Goal: Task Accomplishment & Management: Use online tool/utility

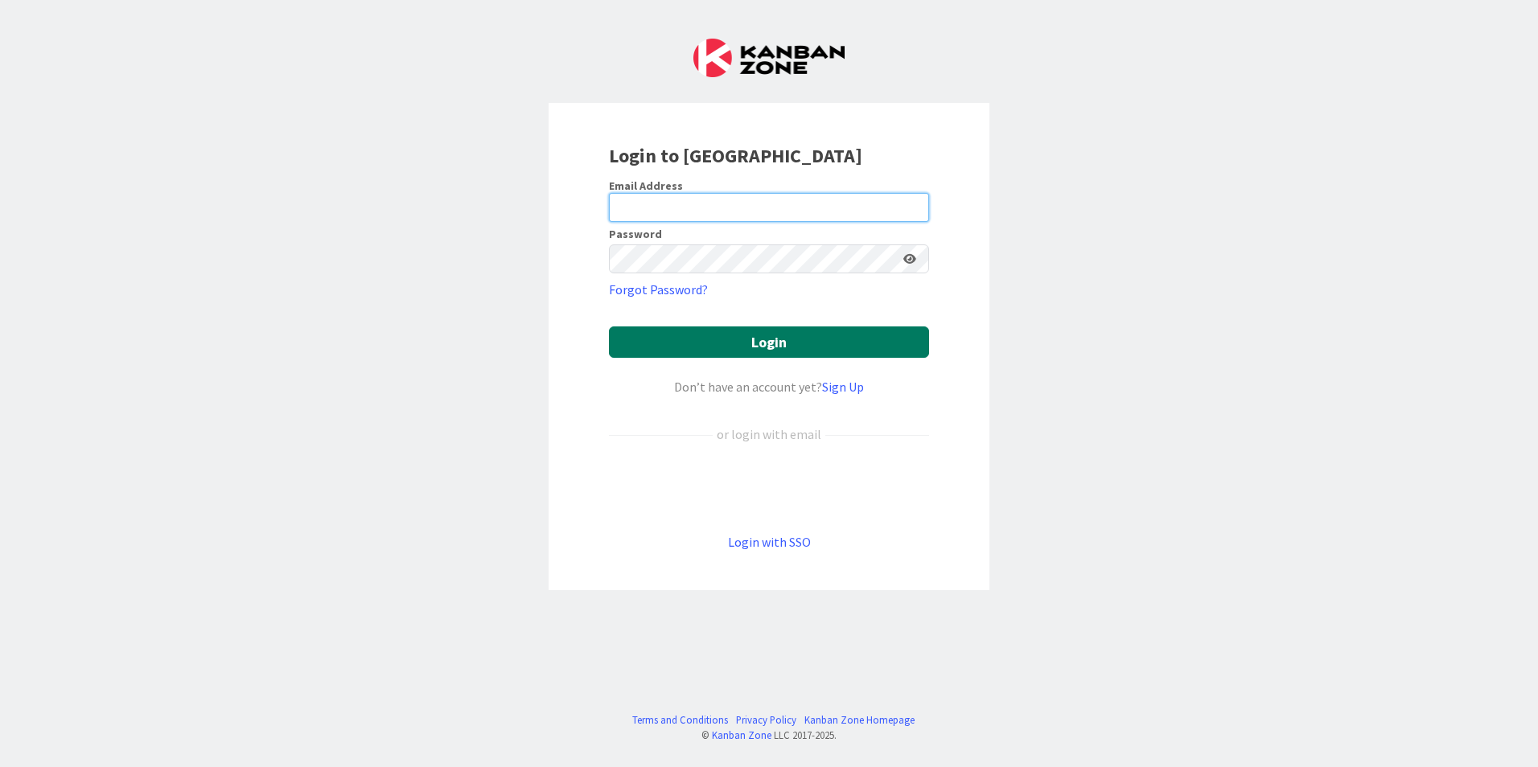
type input "[EMAIL_ADDRESS][DOMAIN_NAME]"
click at [764, 339] on button "Login" at bounding box center [769, 342] width 320 height 31
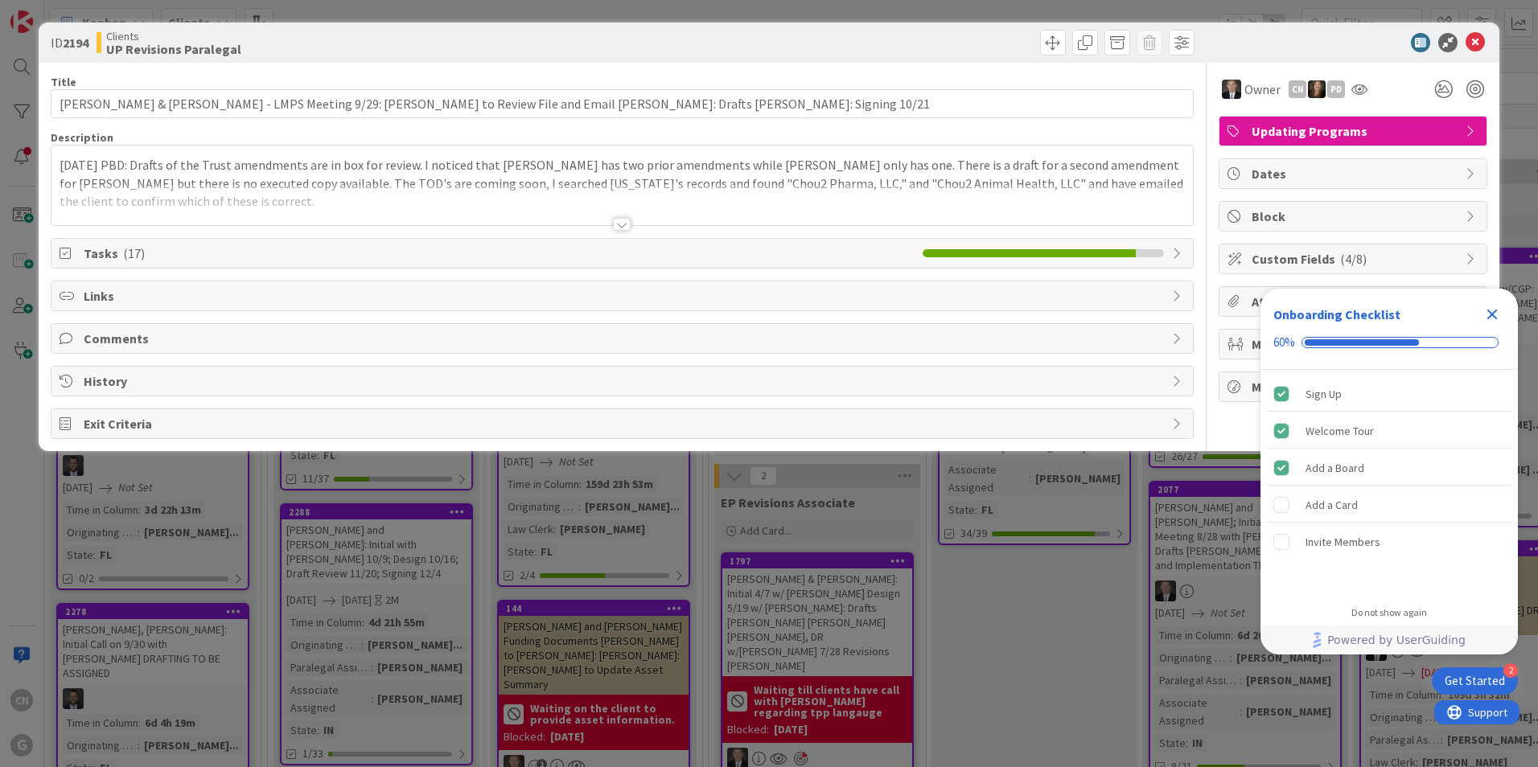
click at [622, 228] on div at bounding box center [622, 224] width 18 height 13
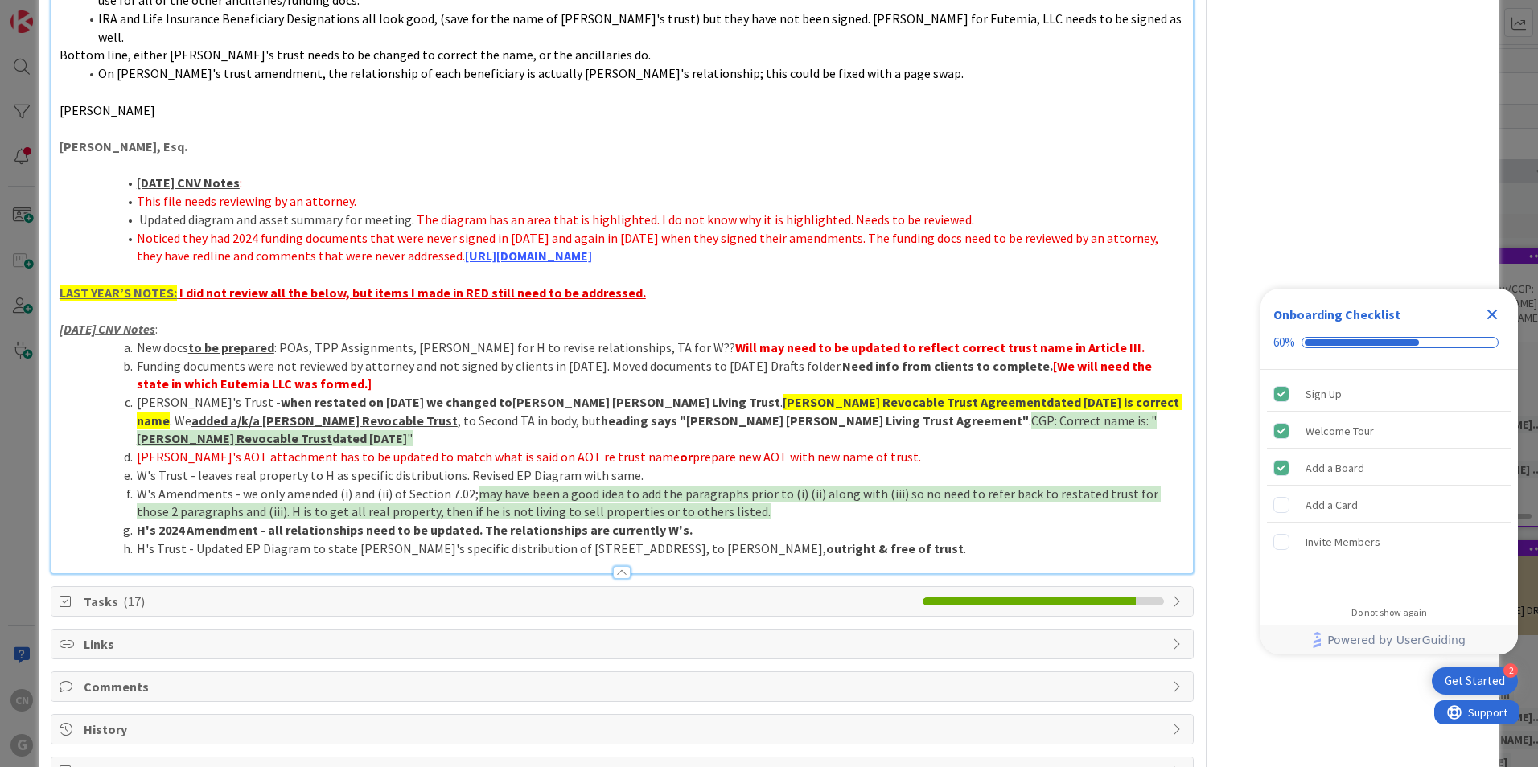
click at [75, 595] on icon at bounding box center [68, 601] width 16 height 13
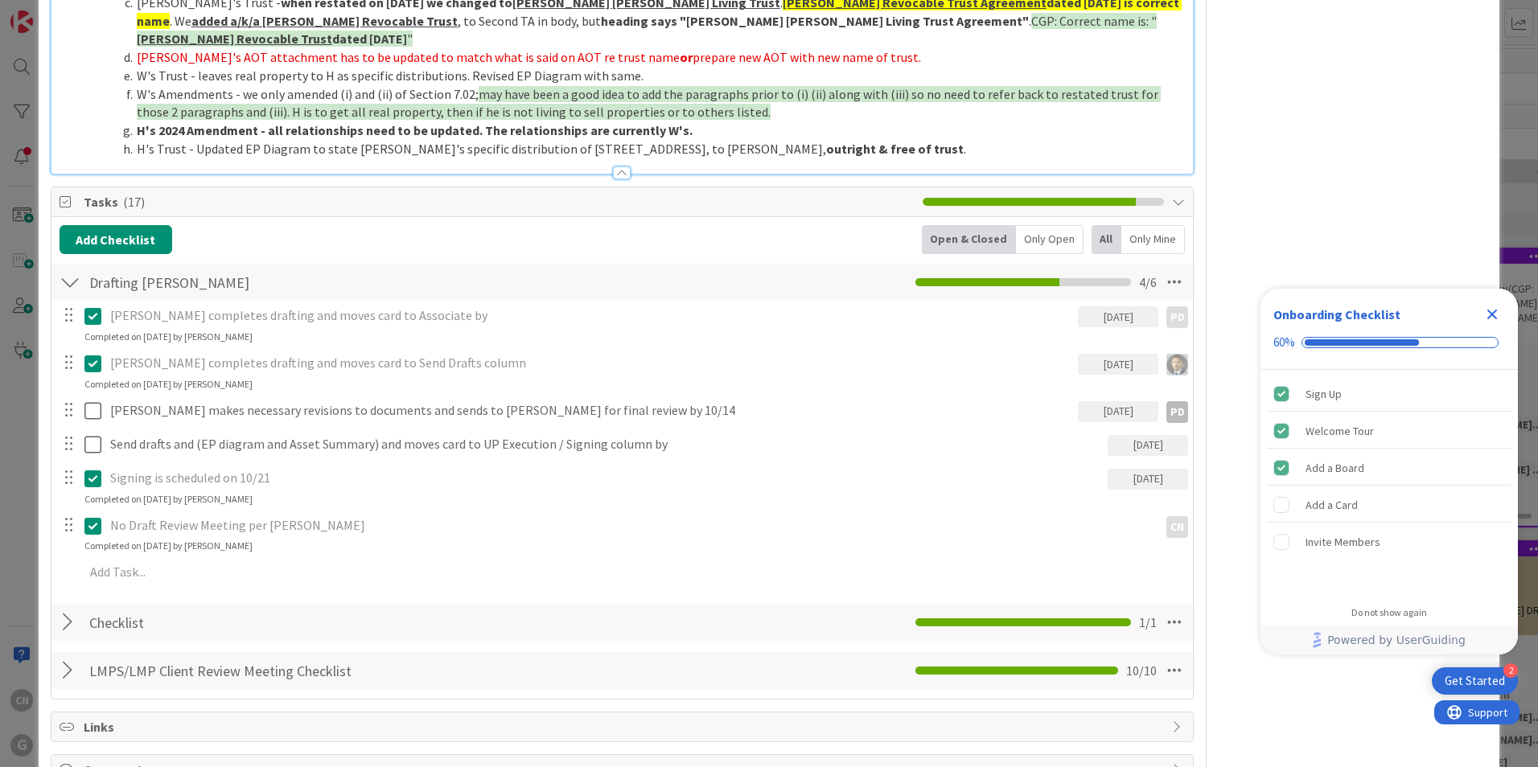
scroll to position [1941, 0]
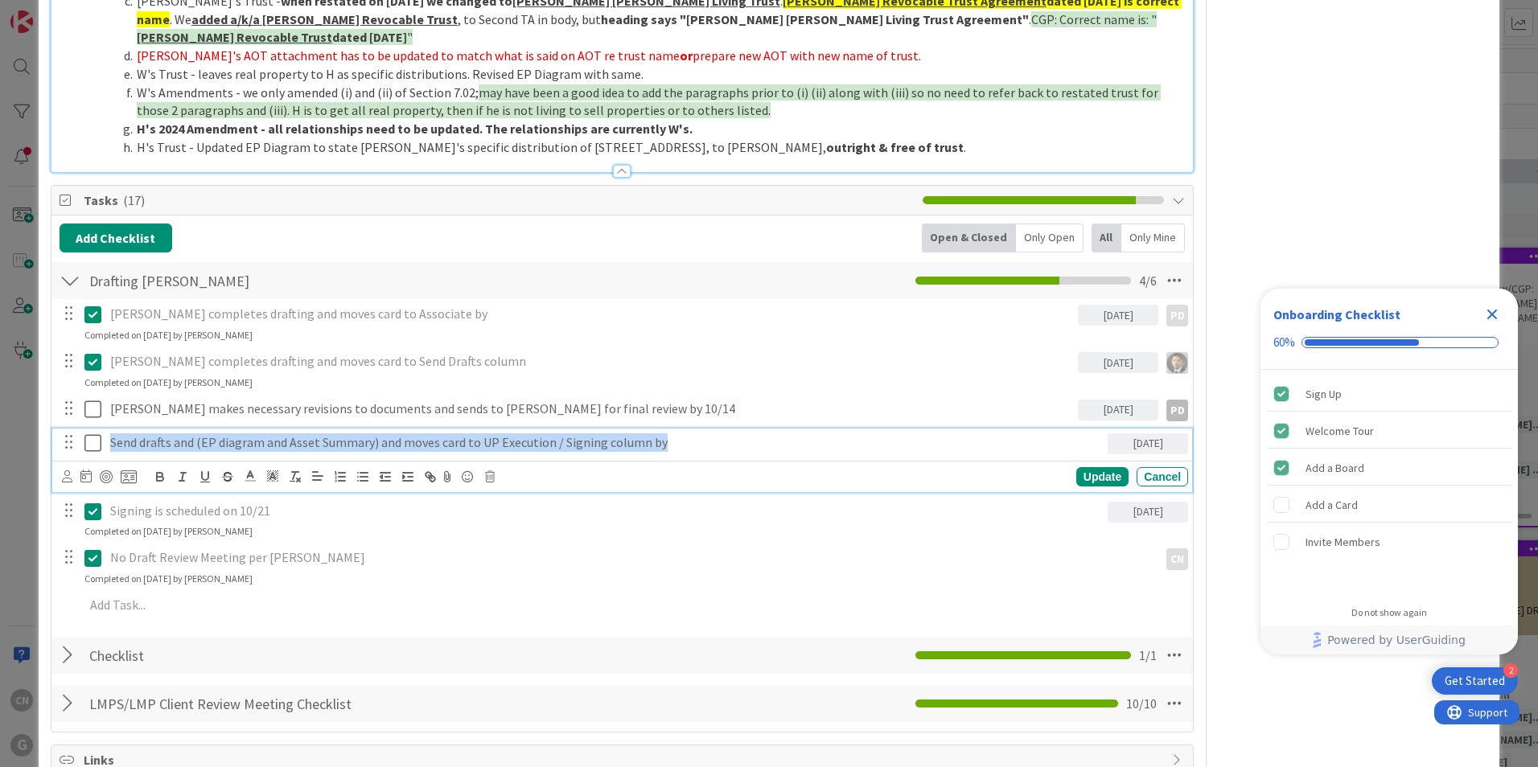
drag, startPoint x: 676, startPoint y: 397, endPoint x: 107, endPoint y: 385, distance: 569.5
click at [107, 429] on div "Send drafts and (EP diagram and Asset Summary) and moves card to UP Execution /…" at bounding box center [606, 443] width 1004 height 28
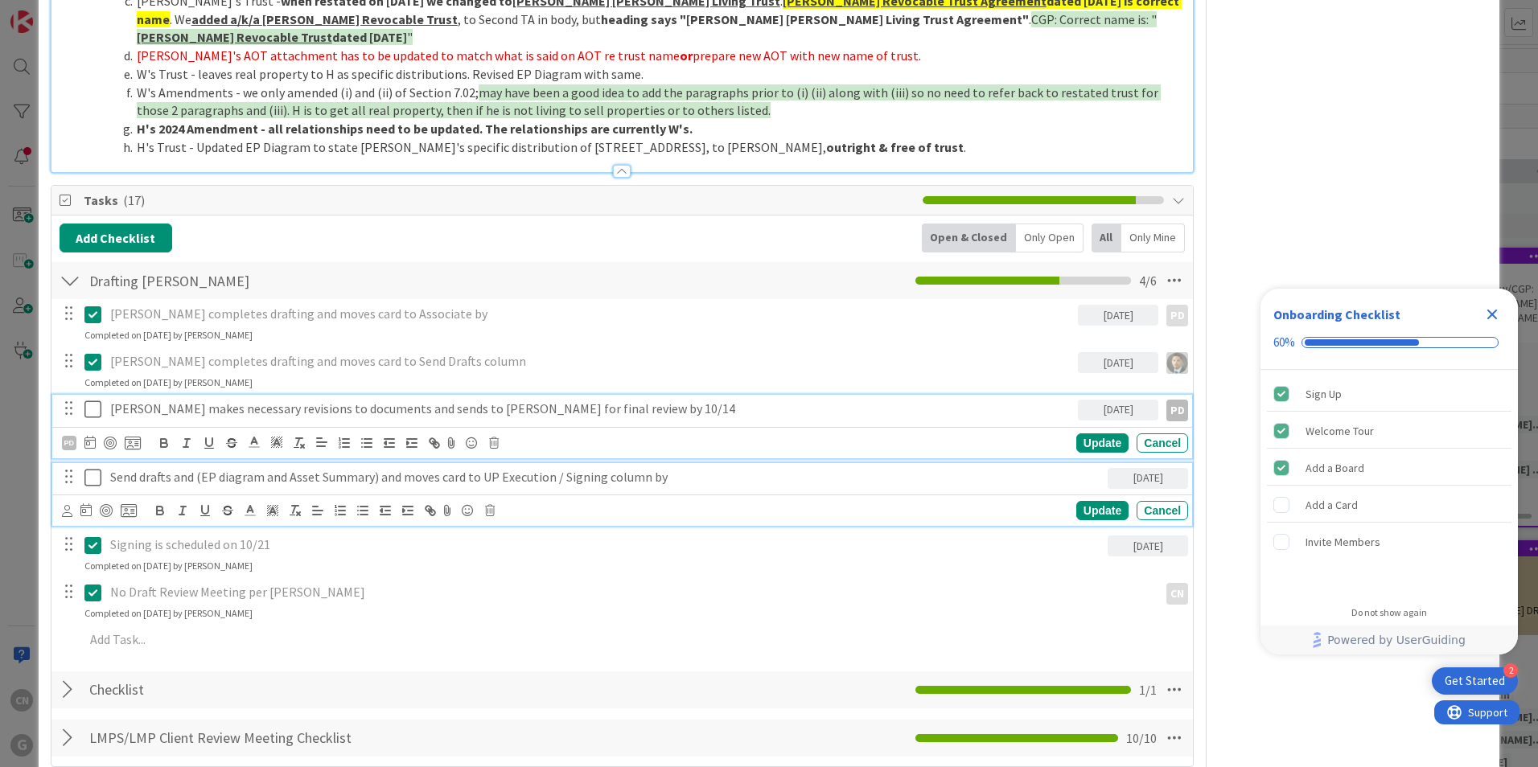
scroll to position [1974, 0]
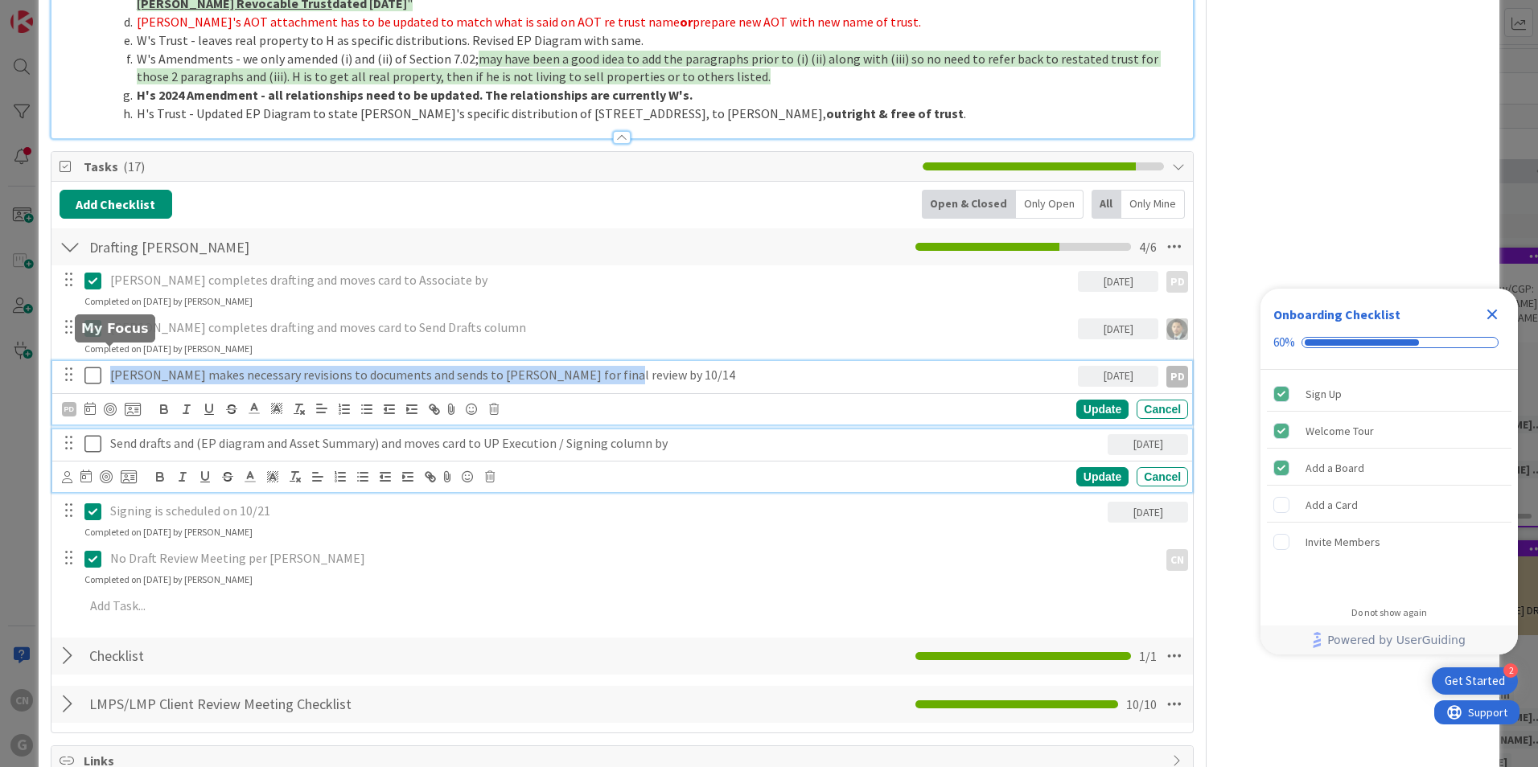
drag, startPoint x: 658, startPoint y: 355, endPoint x: 105, endPoint y: 346, distance: 553.4
click at [105, 346] on body "2 Get Started Onboarding Checklist 60% Sign Up Welcome Tour Add a Board Add a C…" at bounding box center [769, 383] width 1538 height 767
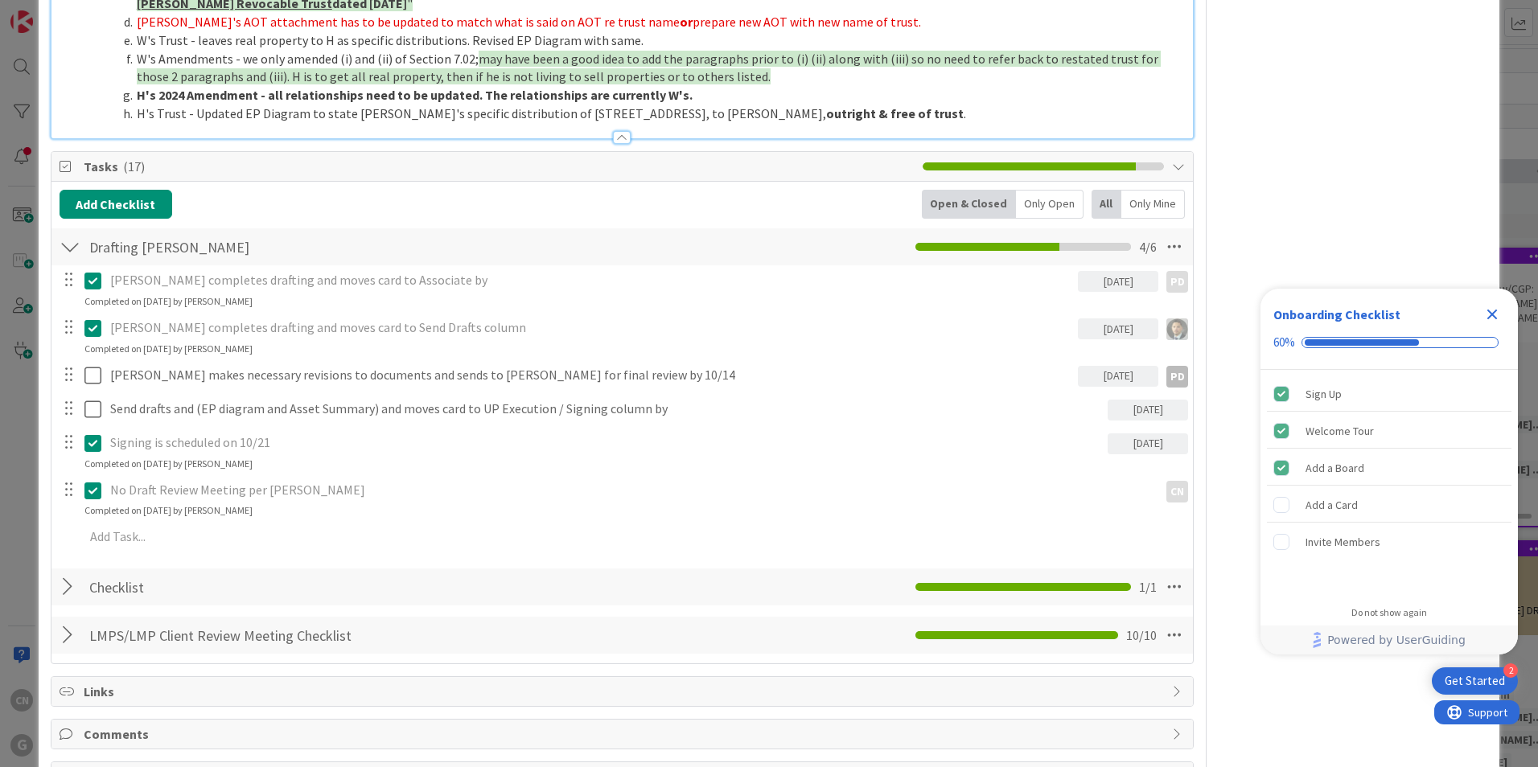
drag, startPoint x: 1255, startPoint y: 712, endPoint x: 1537, endPoint y: 403, distance: 418.4
click at [1495, 312] on icon "Close Checklist" at bounding box center [1492, 315] width 10 height 10
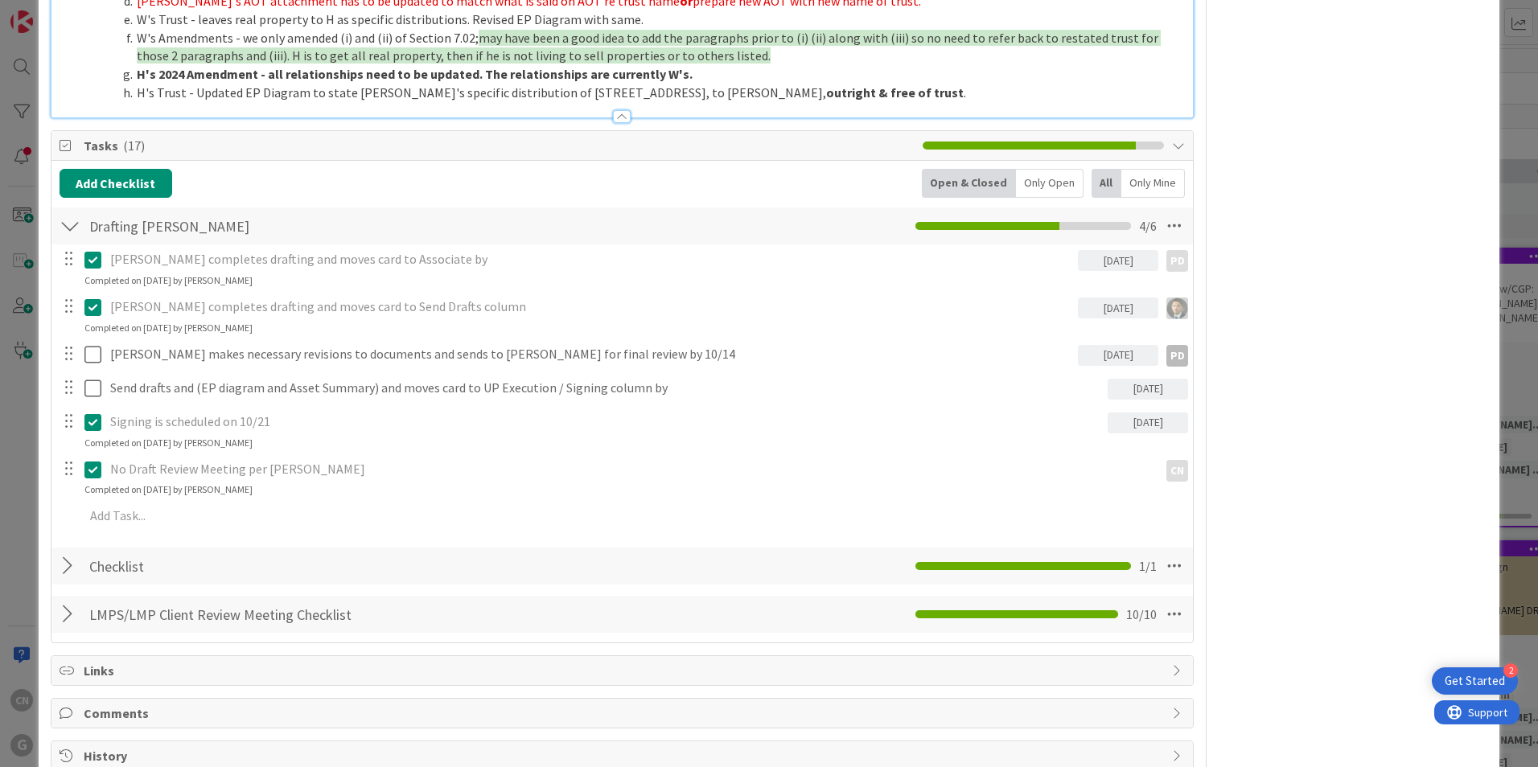
scroll to position [2022, 0]
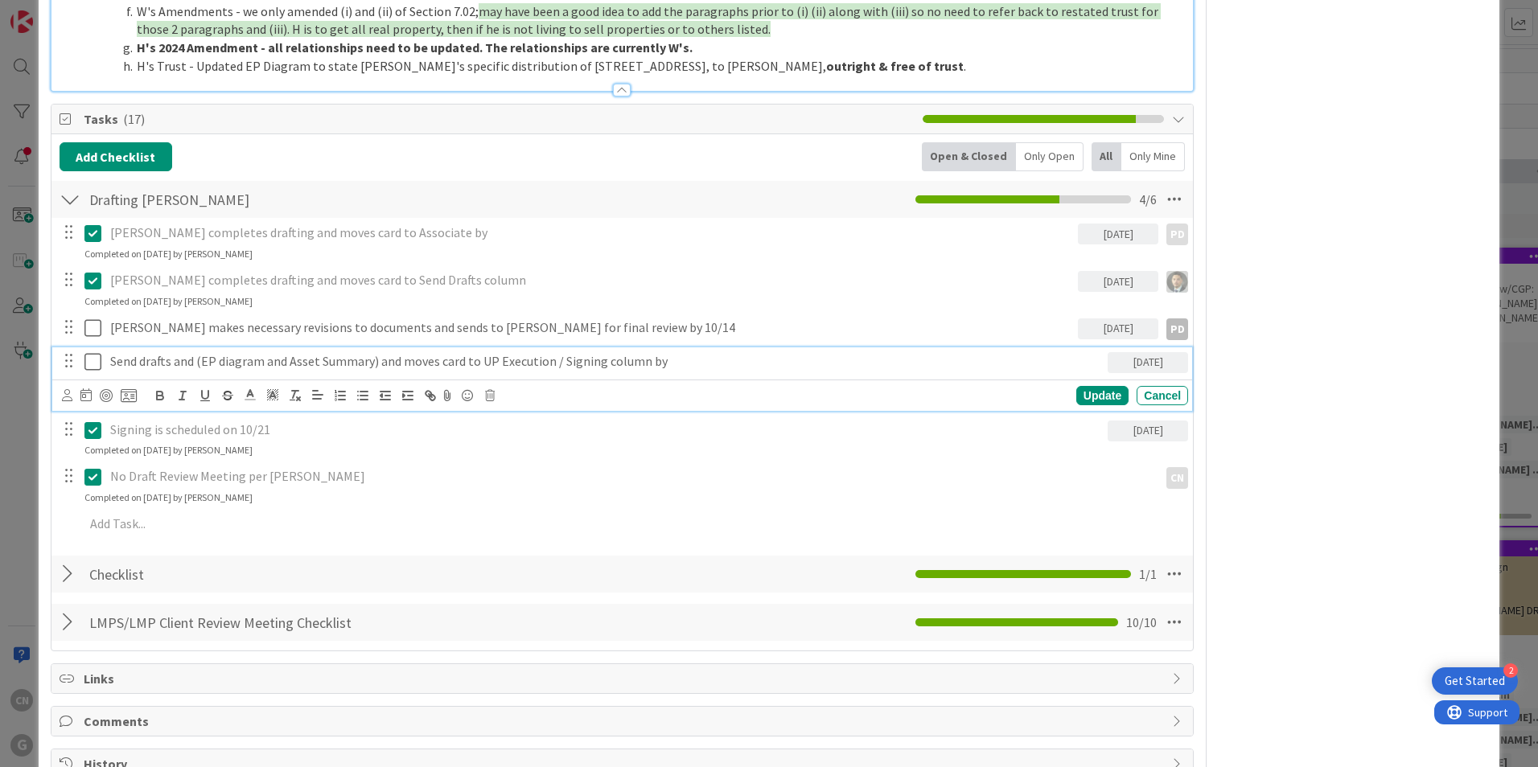
click at [555, 352] on p "Send drafts and (EP diagram and Asset Summary) and moves card to UP Execution /…" at bounding box center [605, 361] width 991 height 18
click at [788, 347] on div "Send drafts and (EP diagram and Asset Summary) and moves card to UP Execution /…" at bounding box center [606, 361] width 1004 height 28
click at [80, 388] on icon at bounding box center [85, 394] width 11 height 13
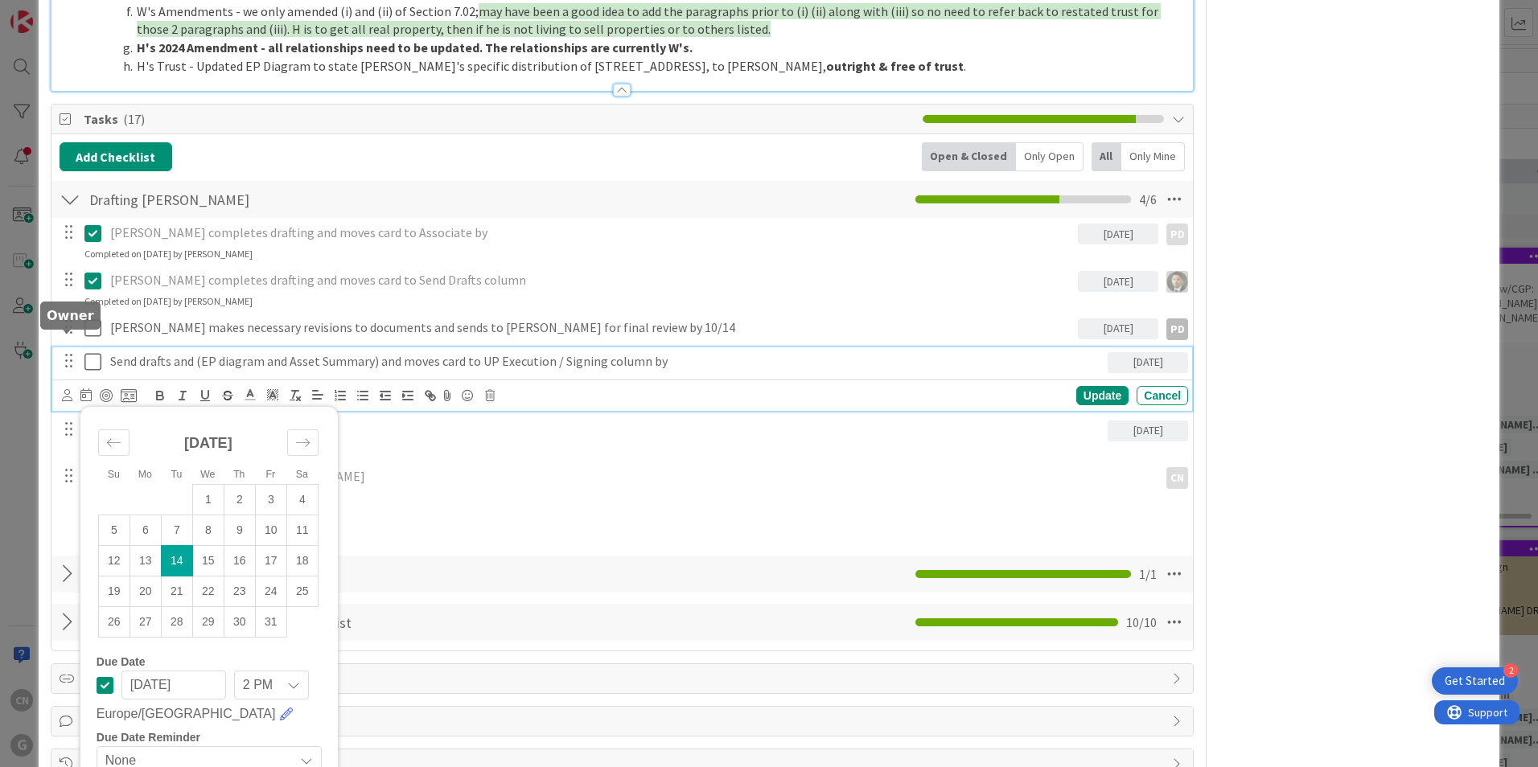
click at [70, 389] on icon at bounding box center [67, 395] width 10 height 12
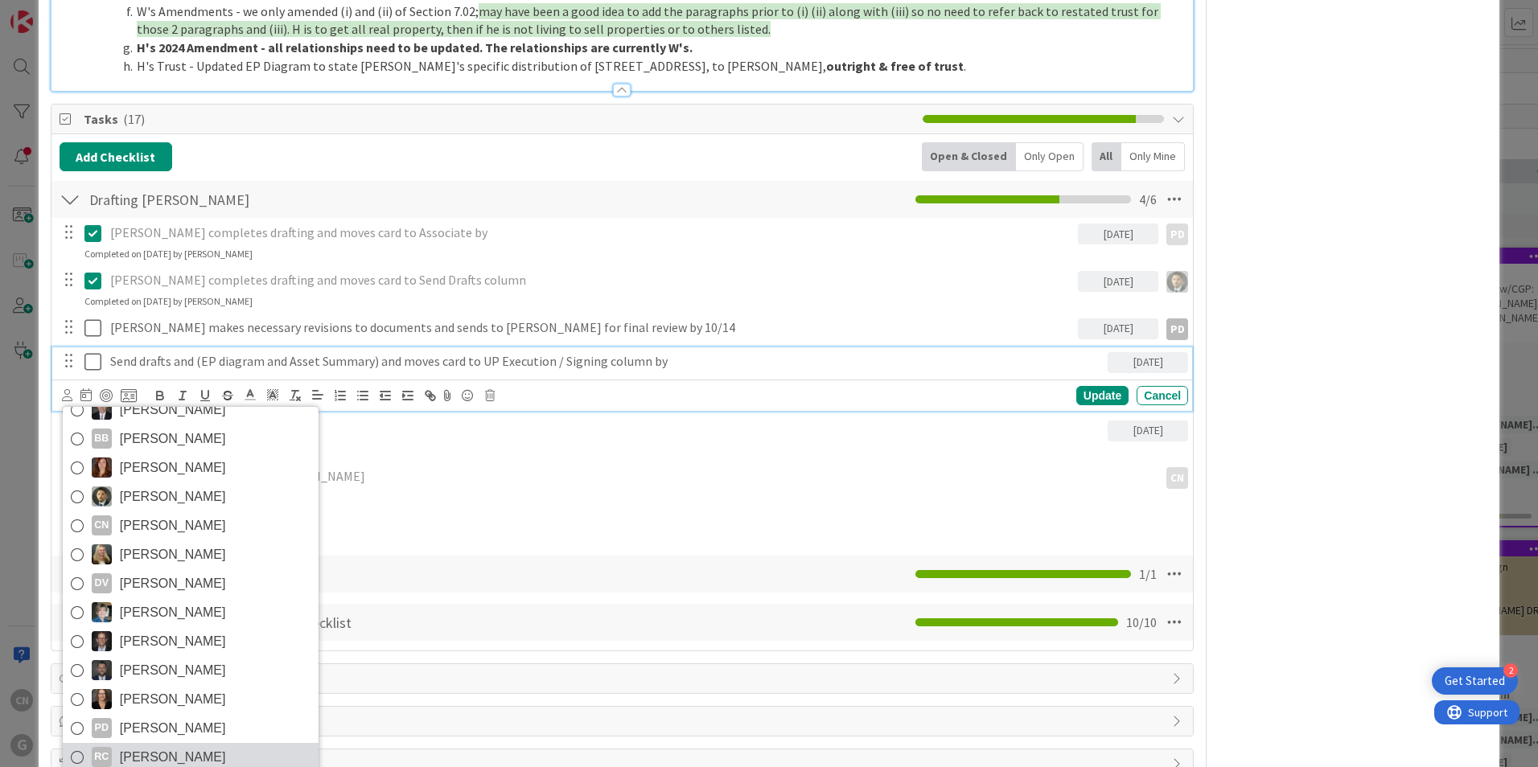
scroll to position [2024, 0]
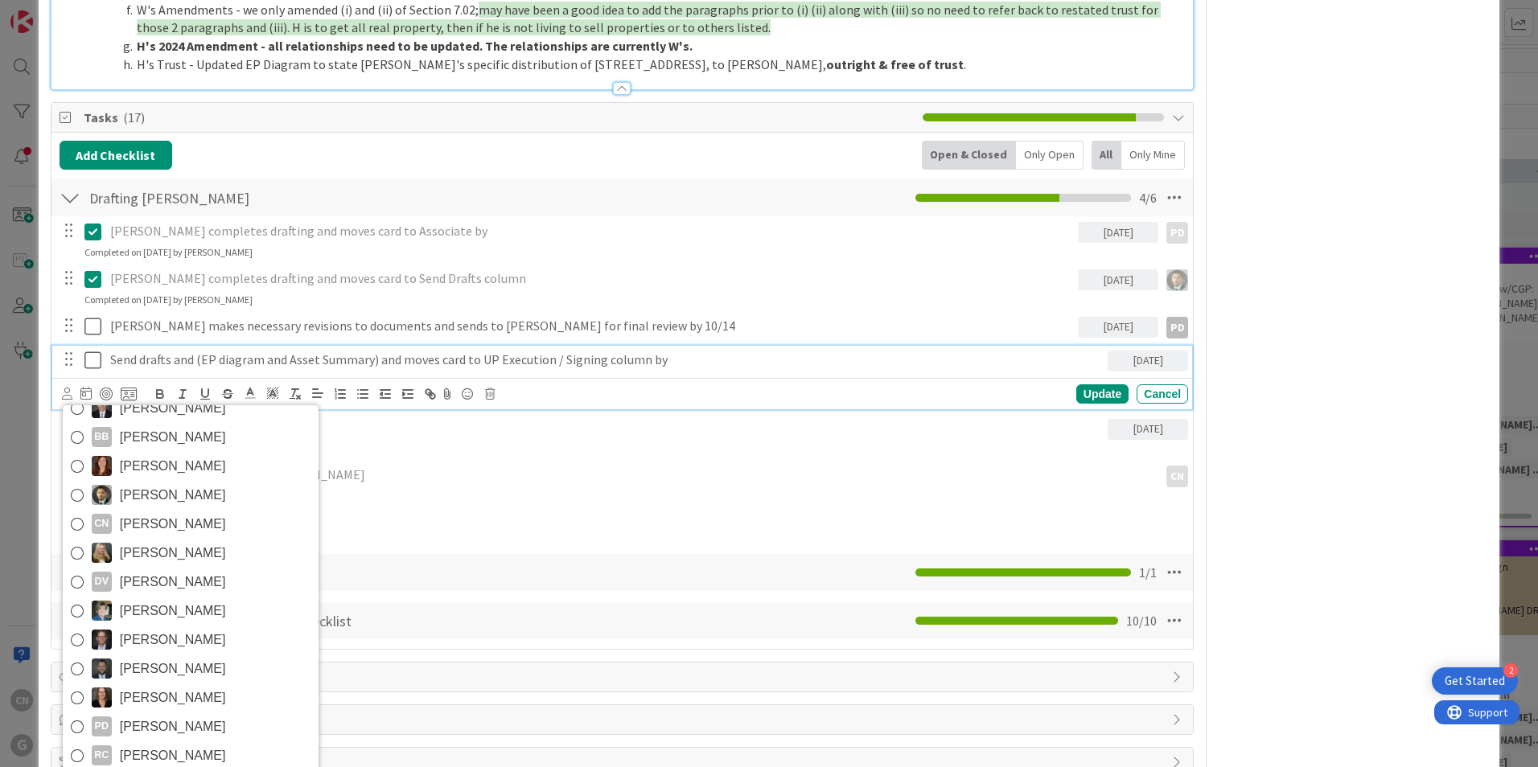
click at [183, 715] on span "[PERSON_NAME]" at bounding box center [173, 727] width 106 height 24
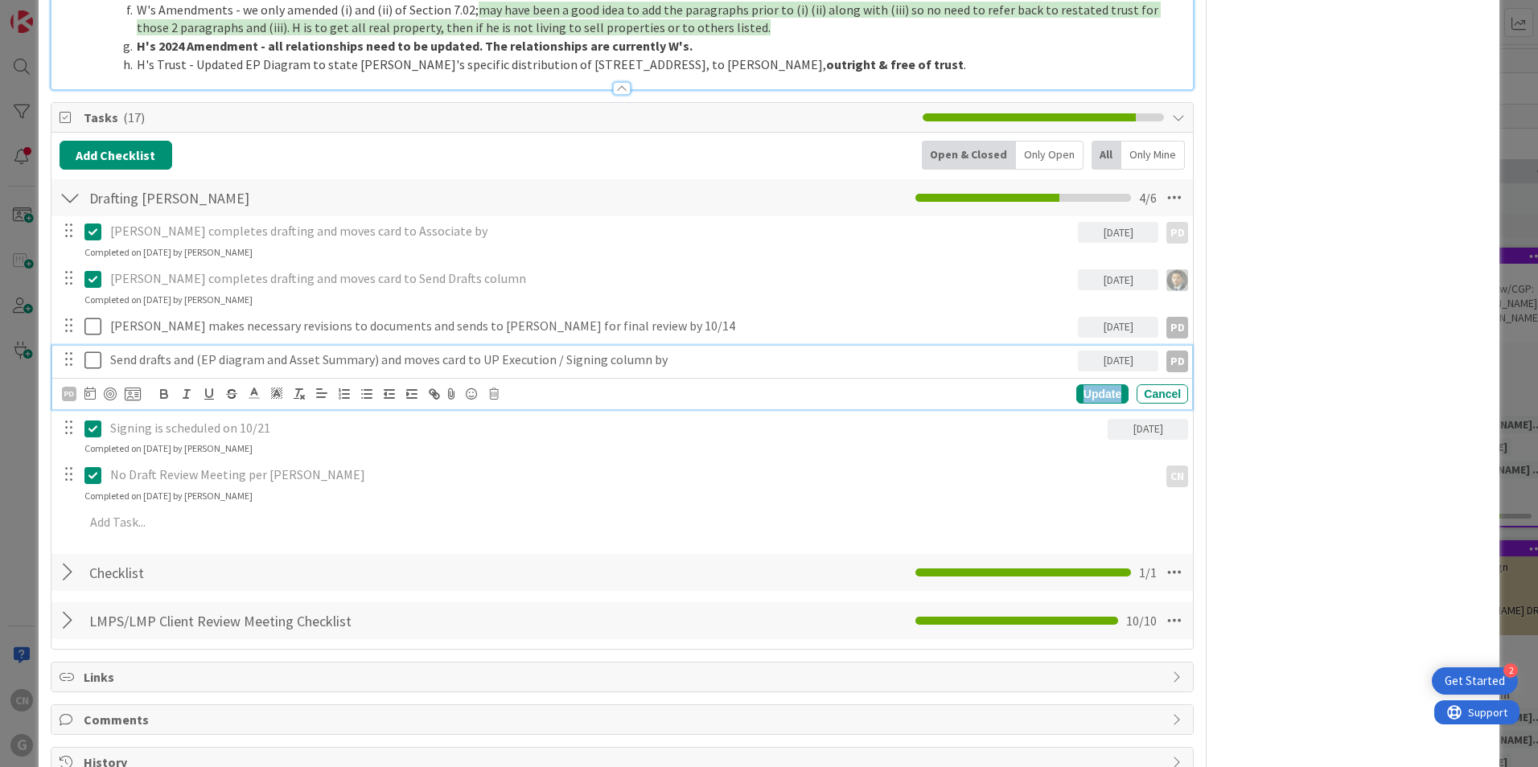
click at [1095, 384] on div "Update" at bounding box center [1102, 393] width 52 height 19
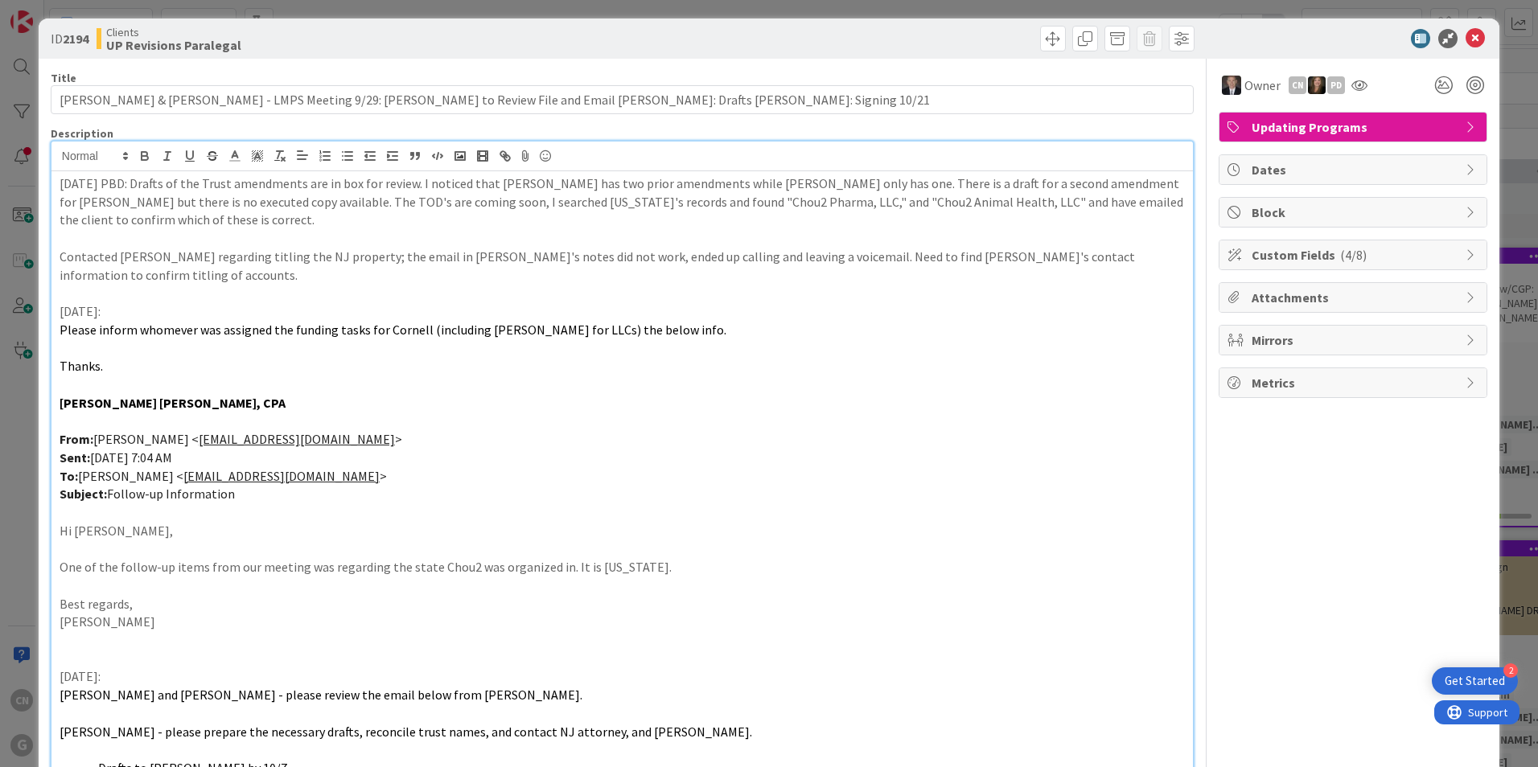
scroll to position [0, 0]
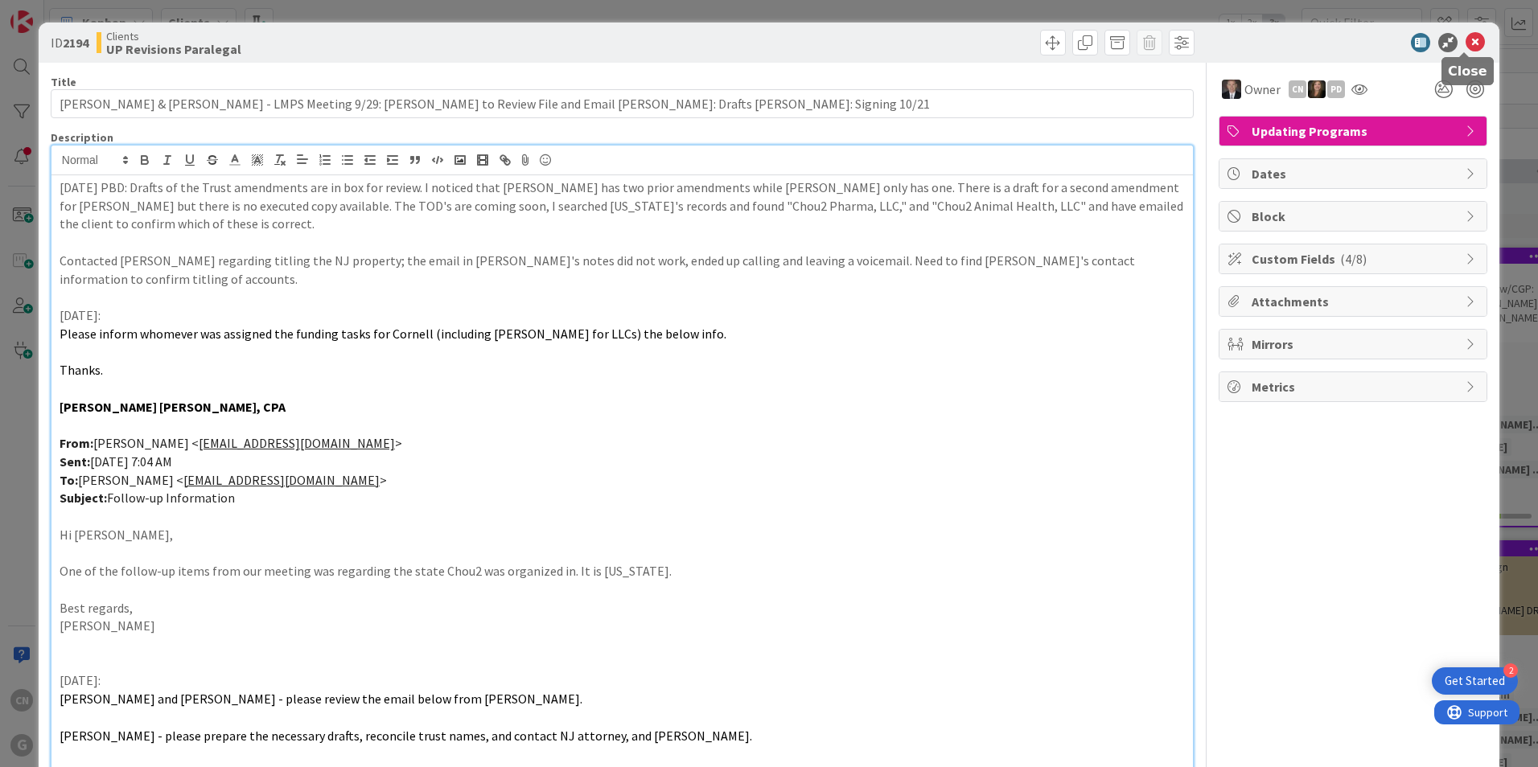
click at [1465, 37] on icon at bounding box center [1474, 42] width 19 height 19
